Goal: Information Seeking & Learning: Learn about a topic

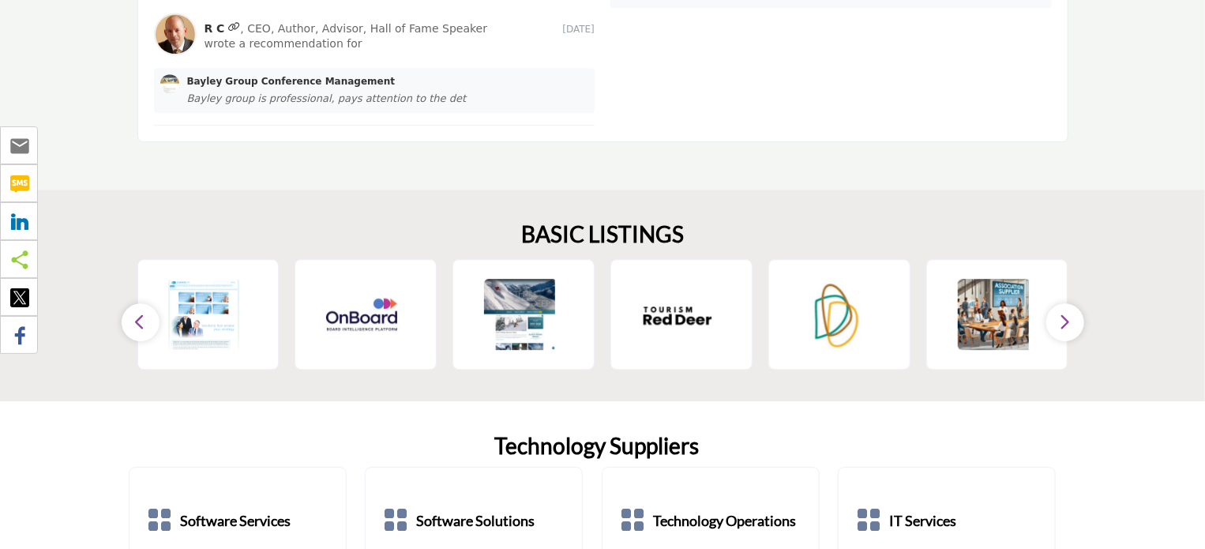
scroll to position [2291, 0]
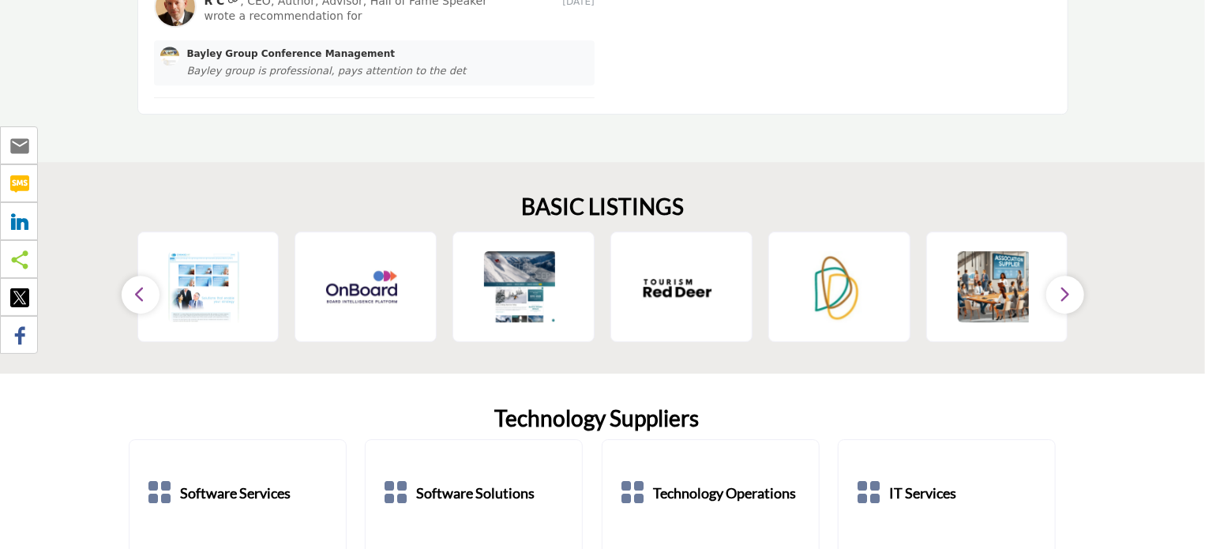
click at [1062, 284] on icon "button" at bounding box center [1065, 294] width 13 height 20
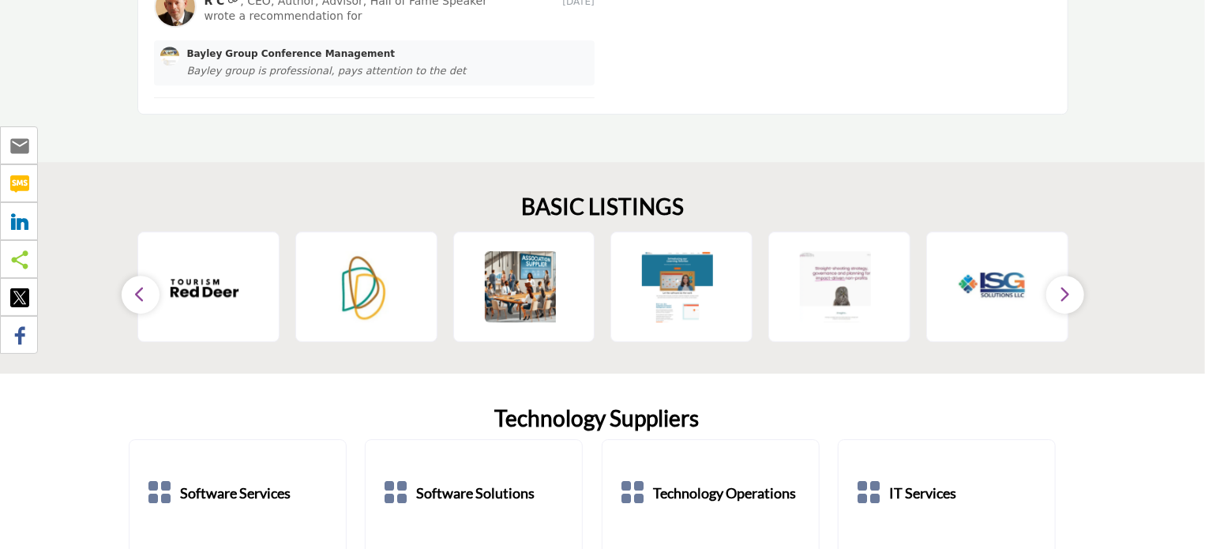
click at [1062, 284] on icon "button" at bounding box center [1065, 294] width 13 height 20
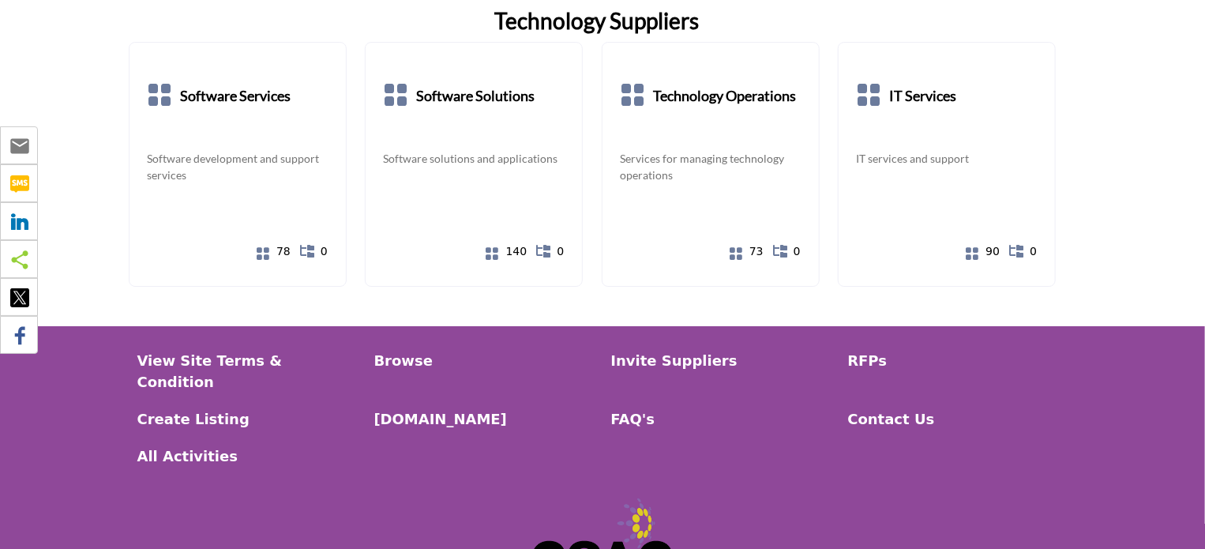
scroll to position [2780, 0]
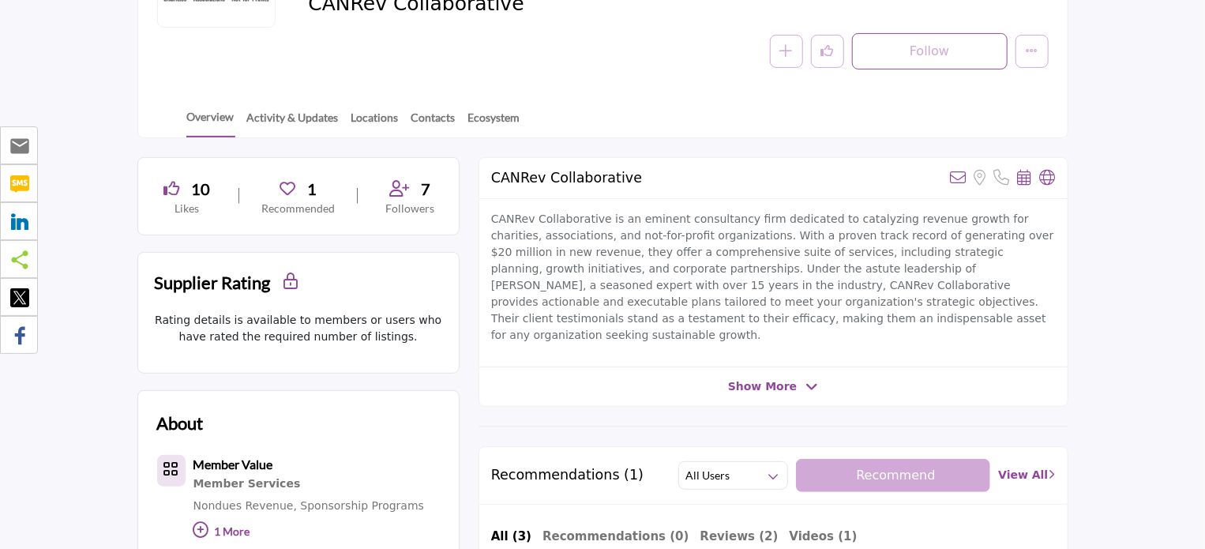
scroll to position [316, 0]
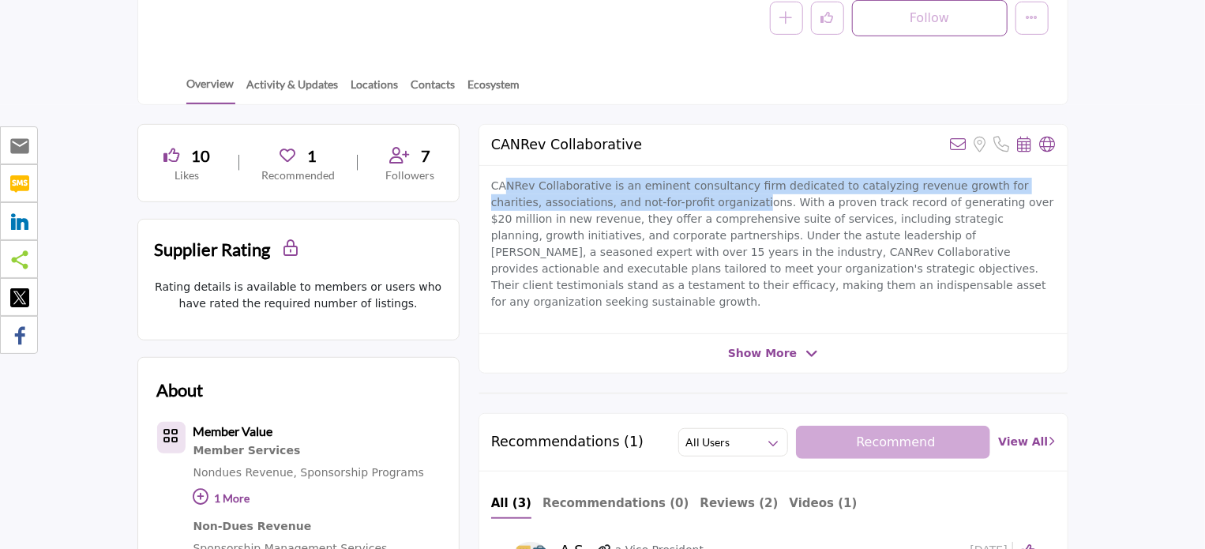
drag, startPoint x: 509, startPoint y: 187, endPoint x: 694, endPoint y: 198, distance: 185.2
click at [694, 198] on p "CANRev Collaborative is an eminent consultancy firm dedicated to catalyzing rev…" at bounding box center [773, 244] width 565 height 133
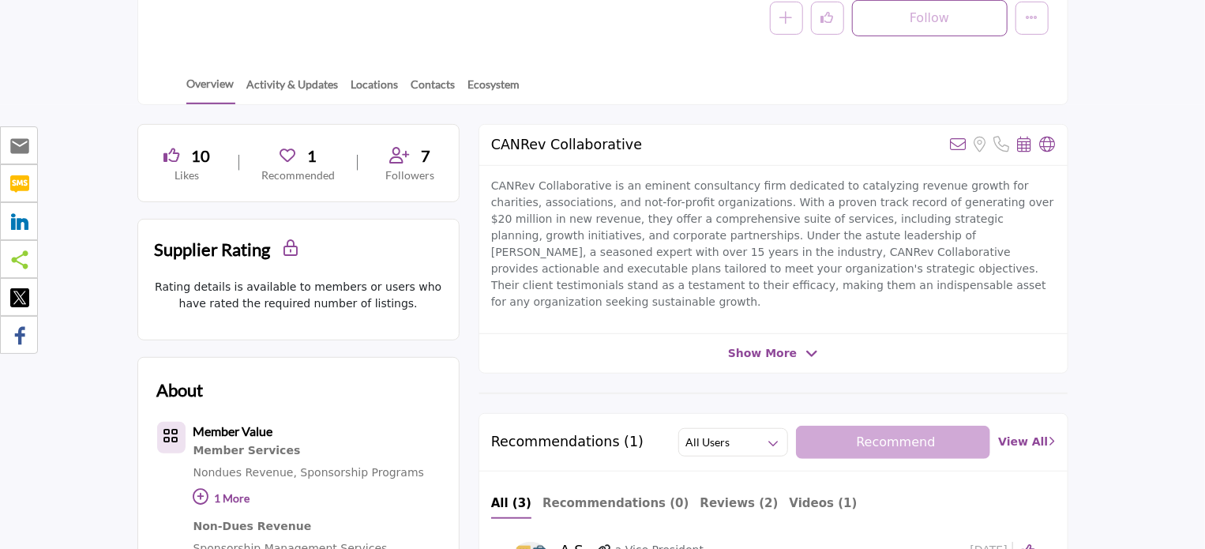
click at [727, 213] on p "CANRev Collaborative is an eminent consultancy firm dedicated to catalyzing rev…" at bounding box center [773, 244] width 565 height 133
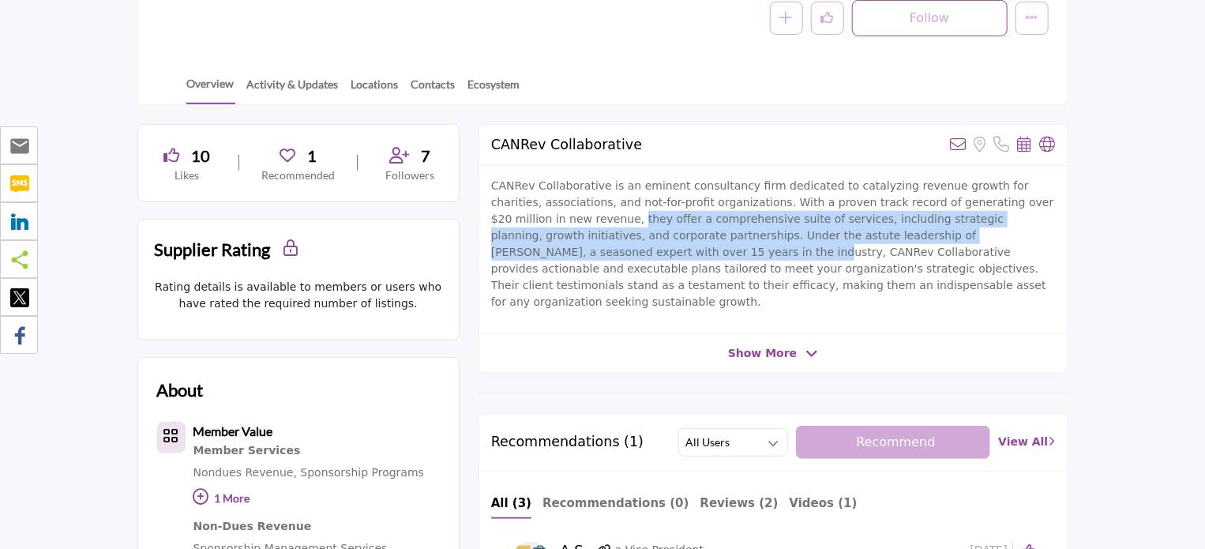
drag, startPoint x: 534, startPoint y: 216, endPoint x: 1015, endPoint y: 229, distance: 481.2
click at [1015, 229] on p "CANRev Collaborative is an eminent consultancy firm dedicated to catalyzing rev…" at bounding box center [773, 244] width 565 height 133
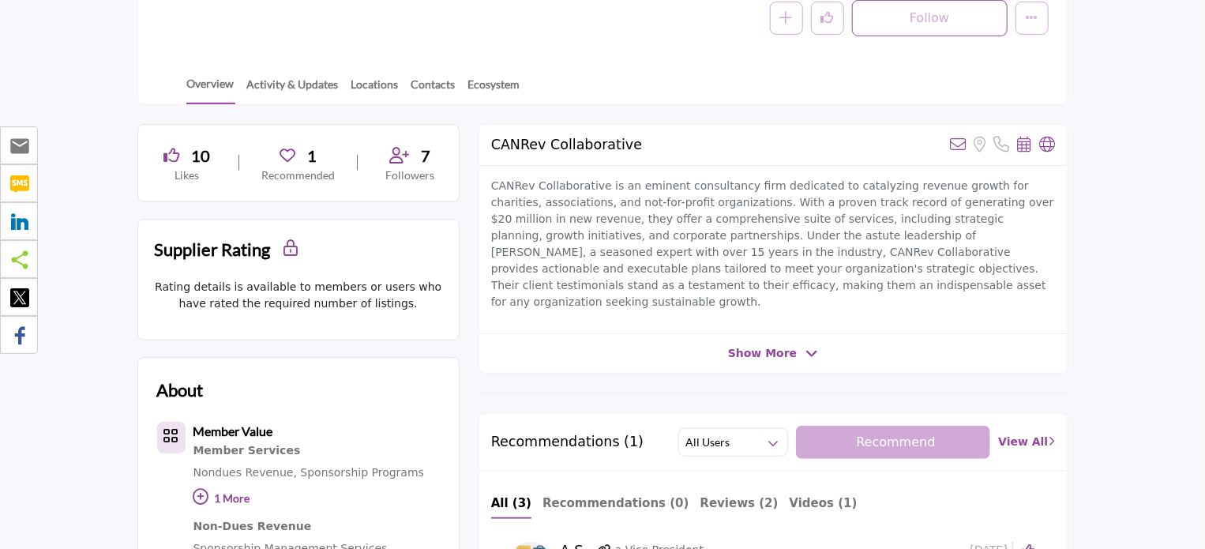
click at [834, 291] on p "CANRev Collaborative is an eminent consultancy firm dedicated to catalyzing rev…" at bounding box center [773, 244] width 565 height 133
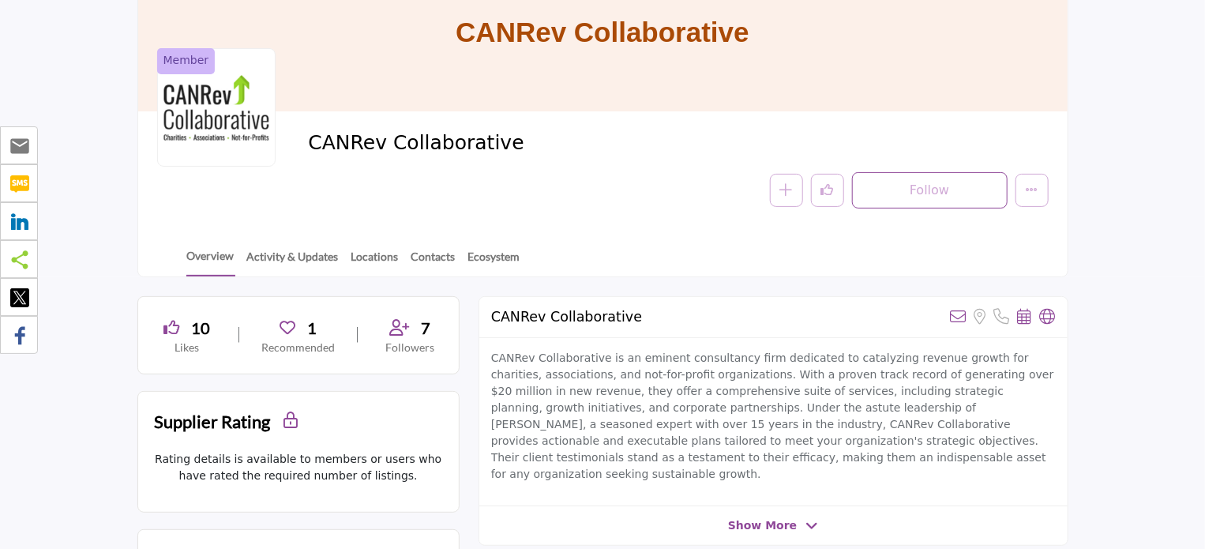
scroll to position [0, 0]
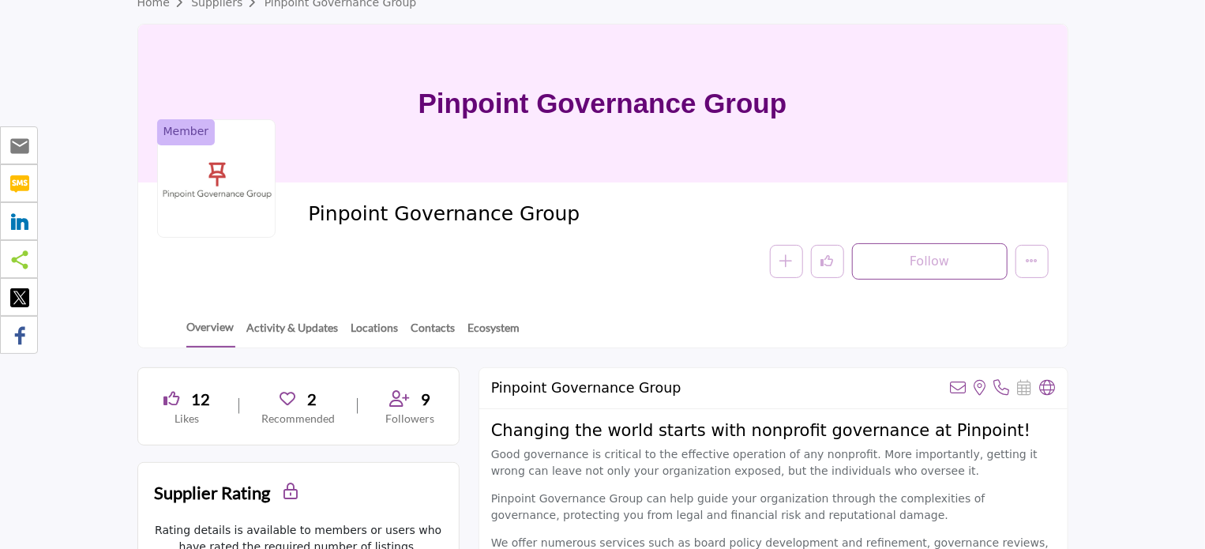
scroll to position [158, 0]
